Goal: Task Accomplishment & Management: Manage account settings

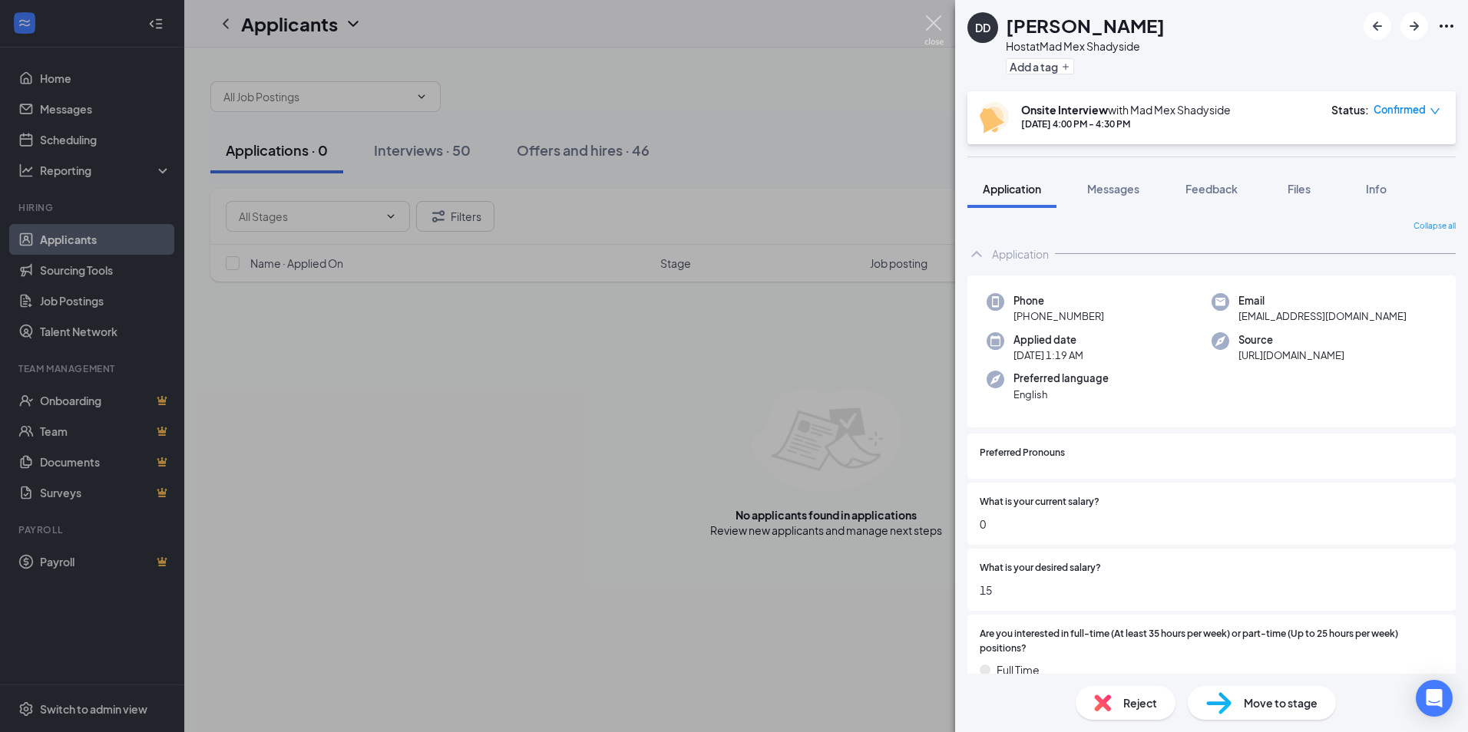
click at [933, 21] on img at bounding box center [933, 30] width 19 height 30
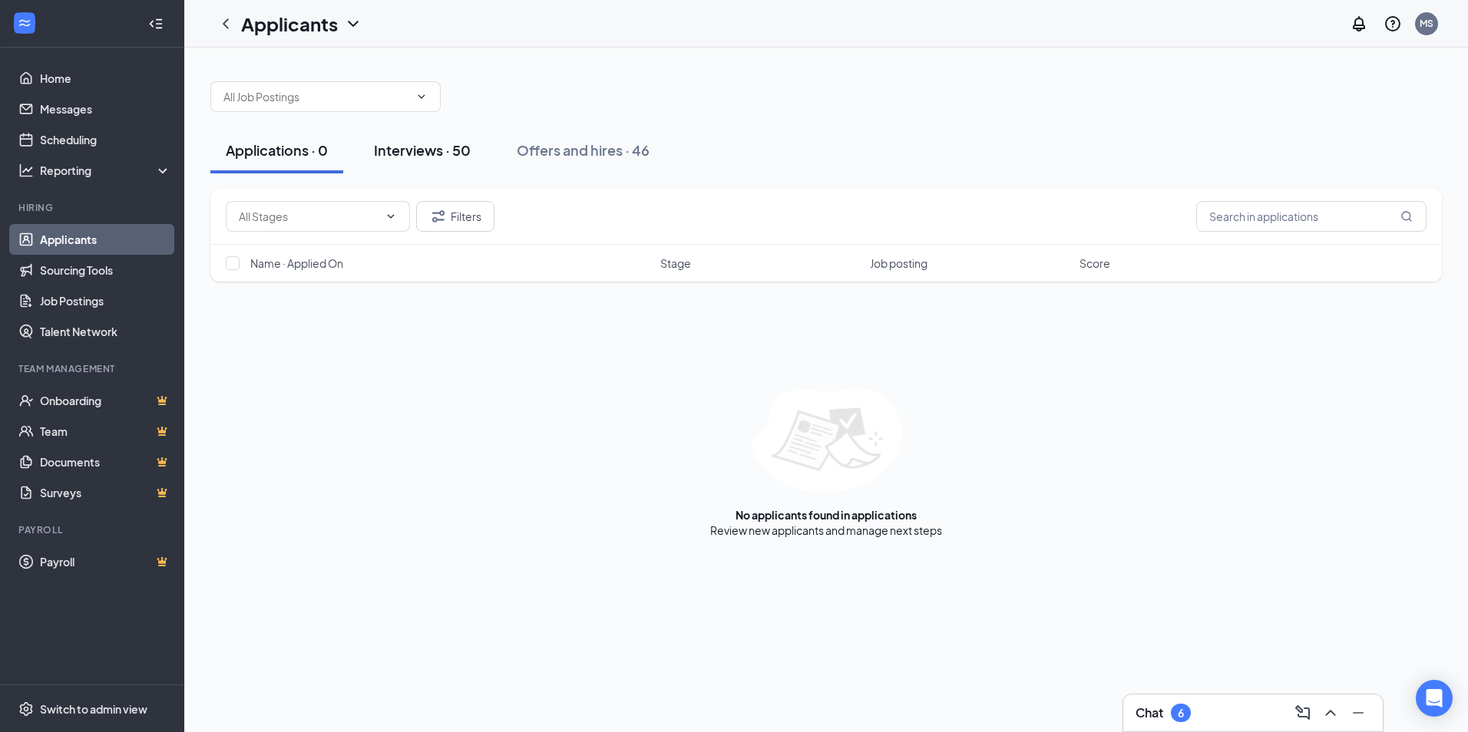
click at [390, 155] on div "Interviews · 50" at bounding box center [422, 149] width 97 height 19
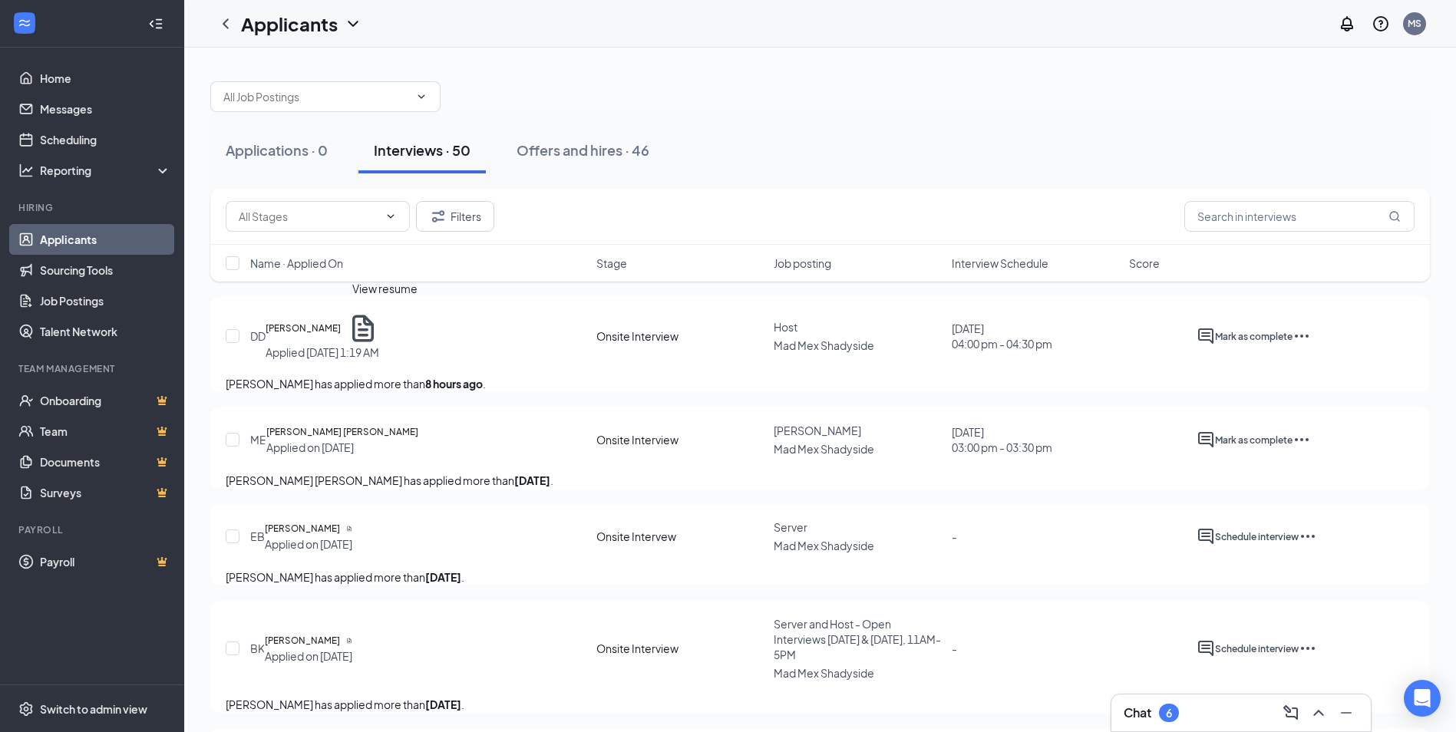
click at [379, 319] on icon "Document" at bounding box center [363, 328] width 32 height 32
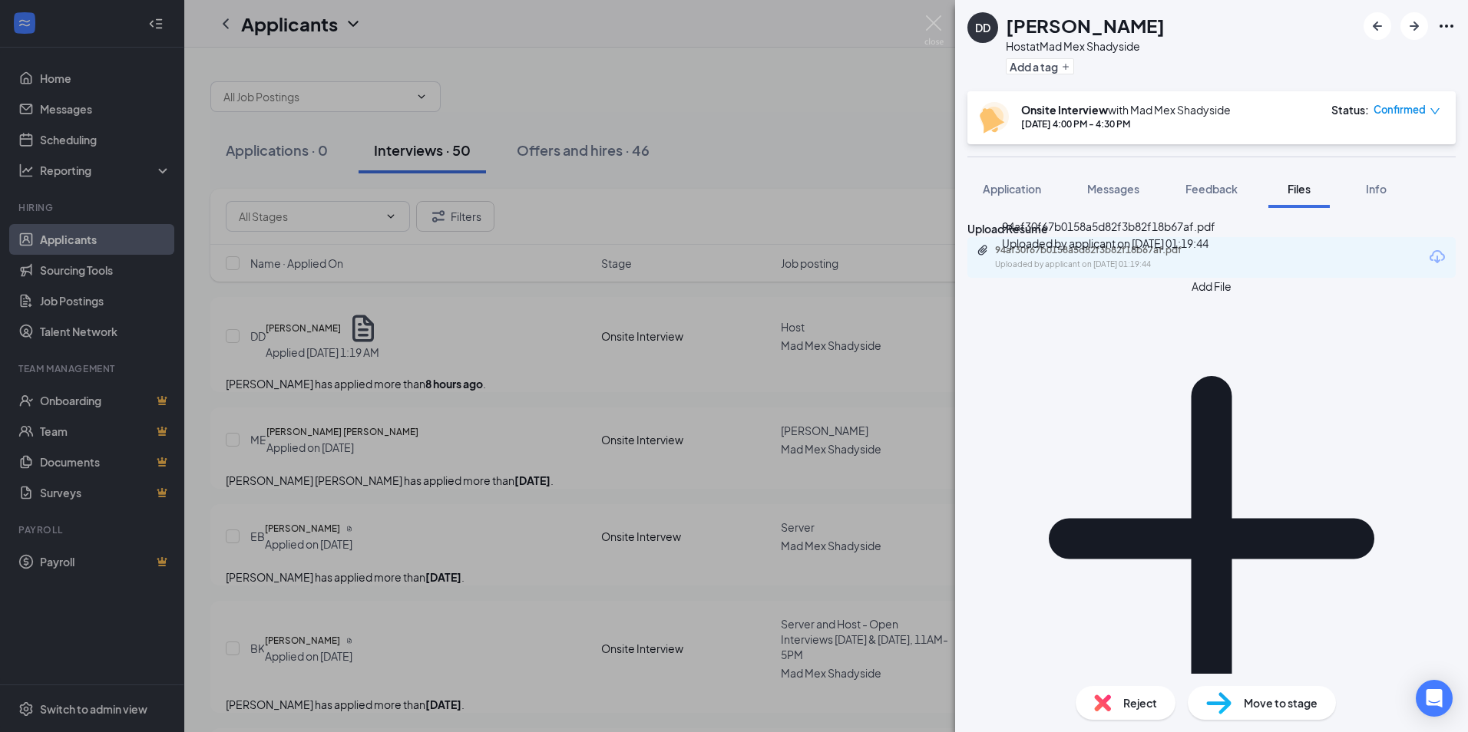
click at [1108, 271] on div "Uploaded by applicant on [DATE] 01:19:44" at bounding box center [1110, 265] width 230 height 12
click at [1127, 699] on span "Reject" at bounding box center [1140, 703] width 34 height 17
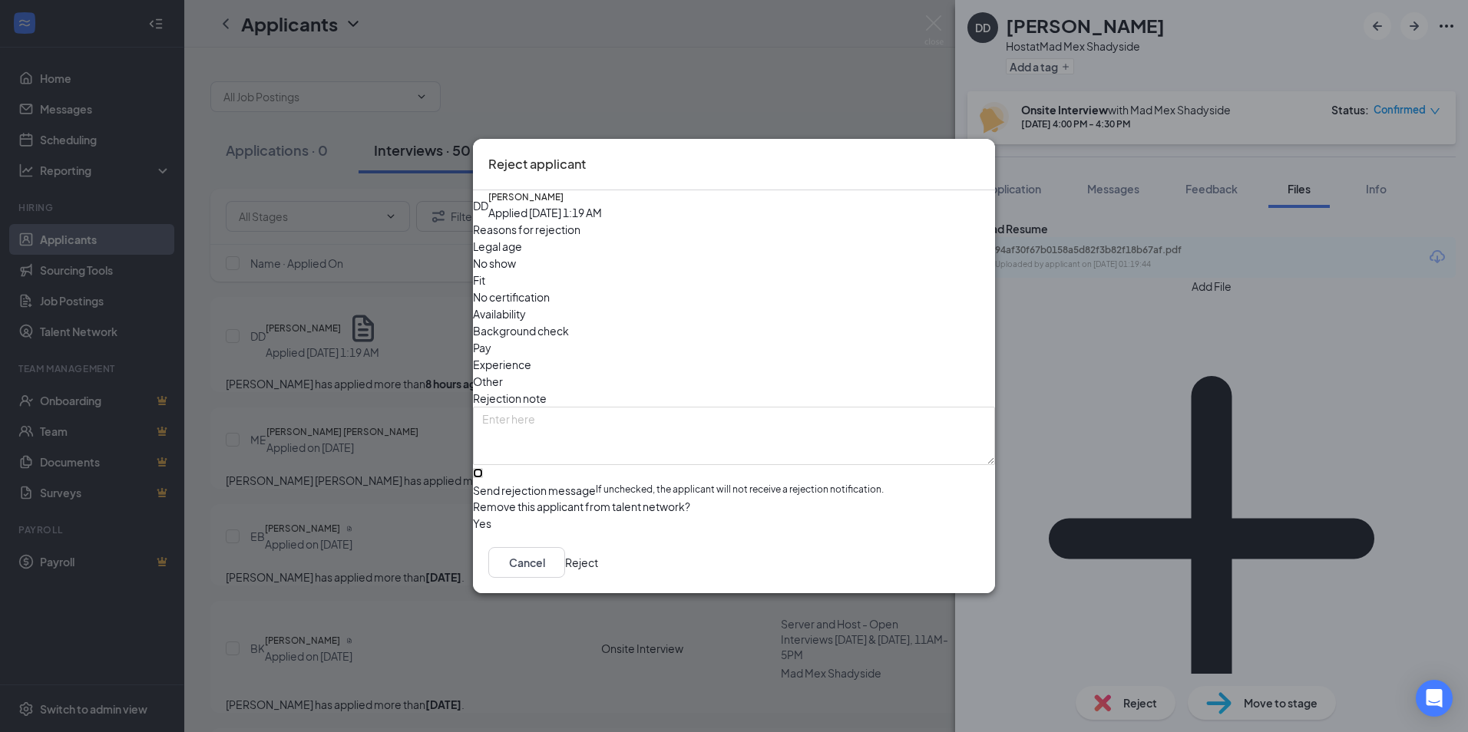
click at [483, 468] on input "Send rejection message If unchecked, the applicant will not receive a rejection…" at bounding box center [478, 473] width 10 height 10
checkbox input "true"
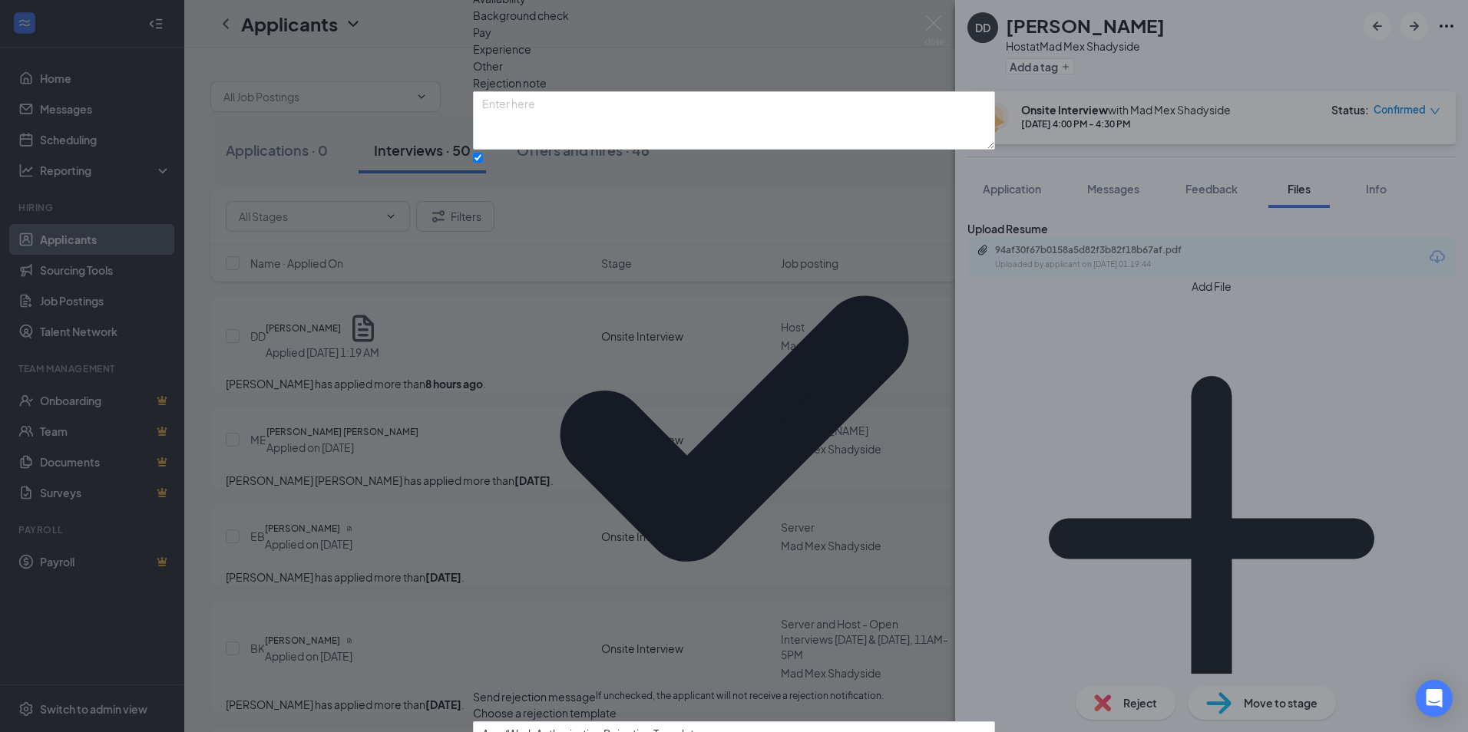
click at [531, 58] on span "Experience" at bounding box center [502, 49] width 58 height 17
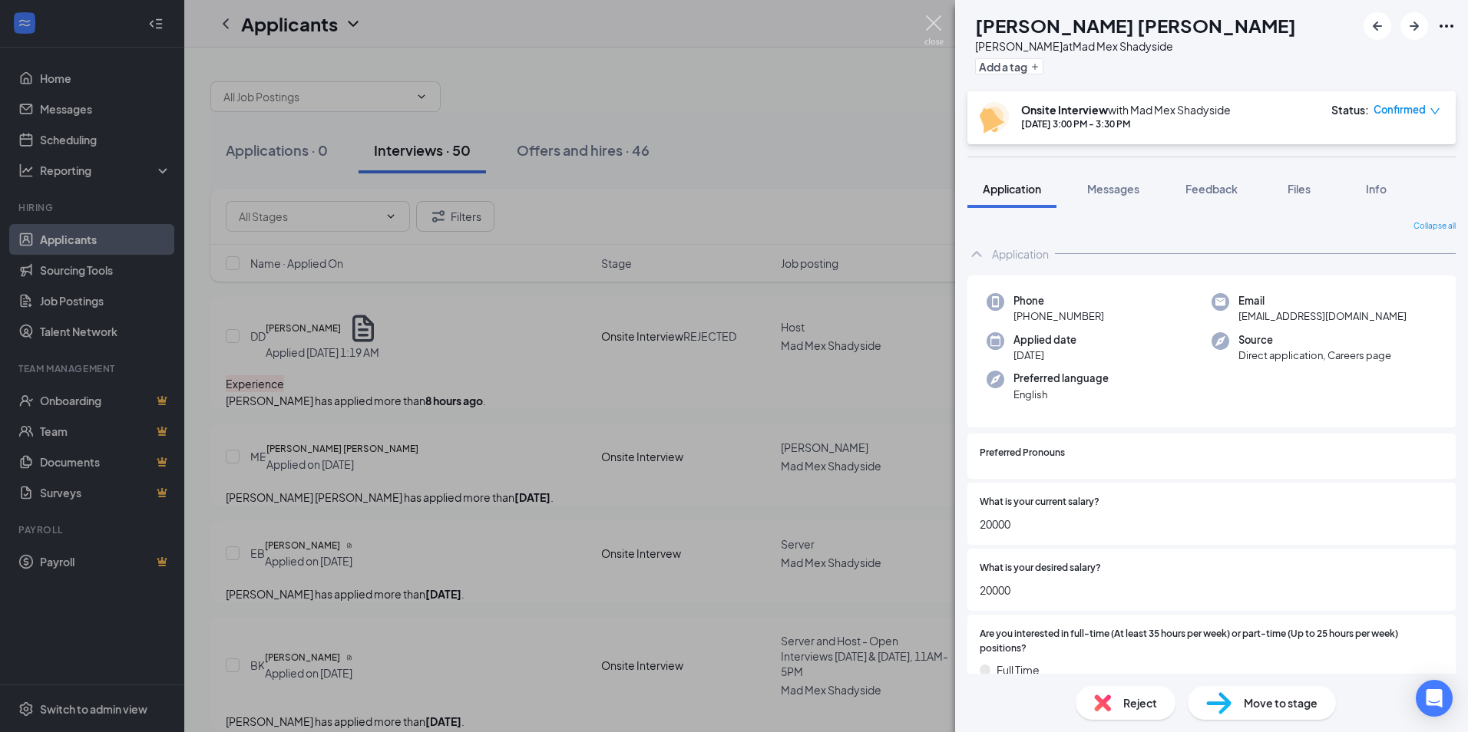
click at [932, 19] on img at bounding box center [933, 30] width 19 height 30
